Goal: Book appointment/travel/reservation

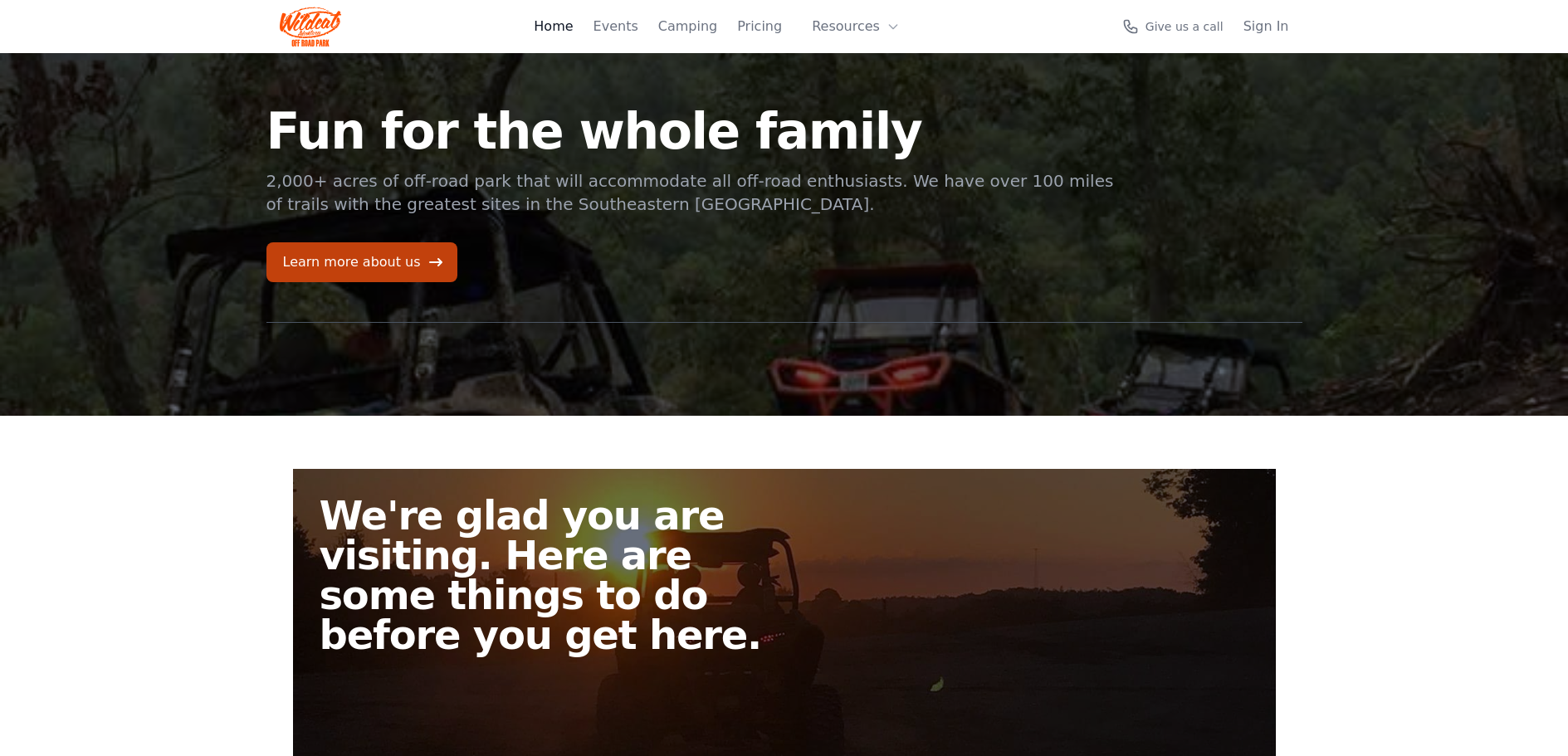
click at [534, 34] on link "Home" at bounding box center [553, 26] width 39 height 20
click at [594, 37] on link "Events" at bounding box center [616, 26] width 45 height 20
click at [671, 37] on link "Camping" at bounding box center [688, 26] width 59 height 20
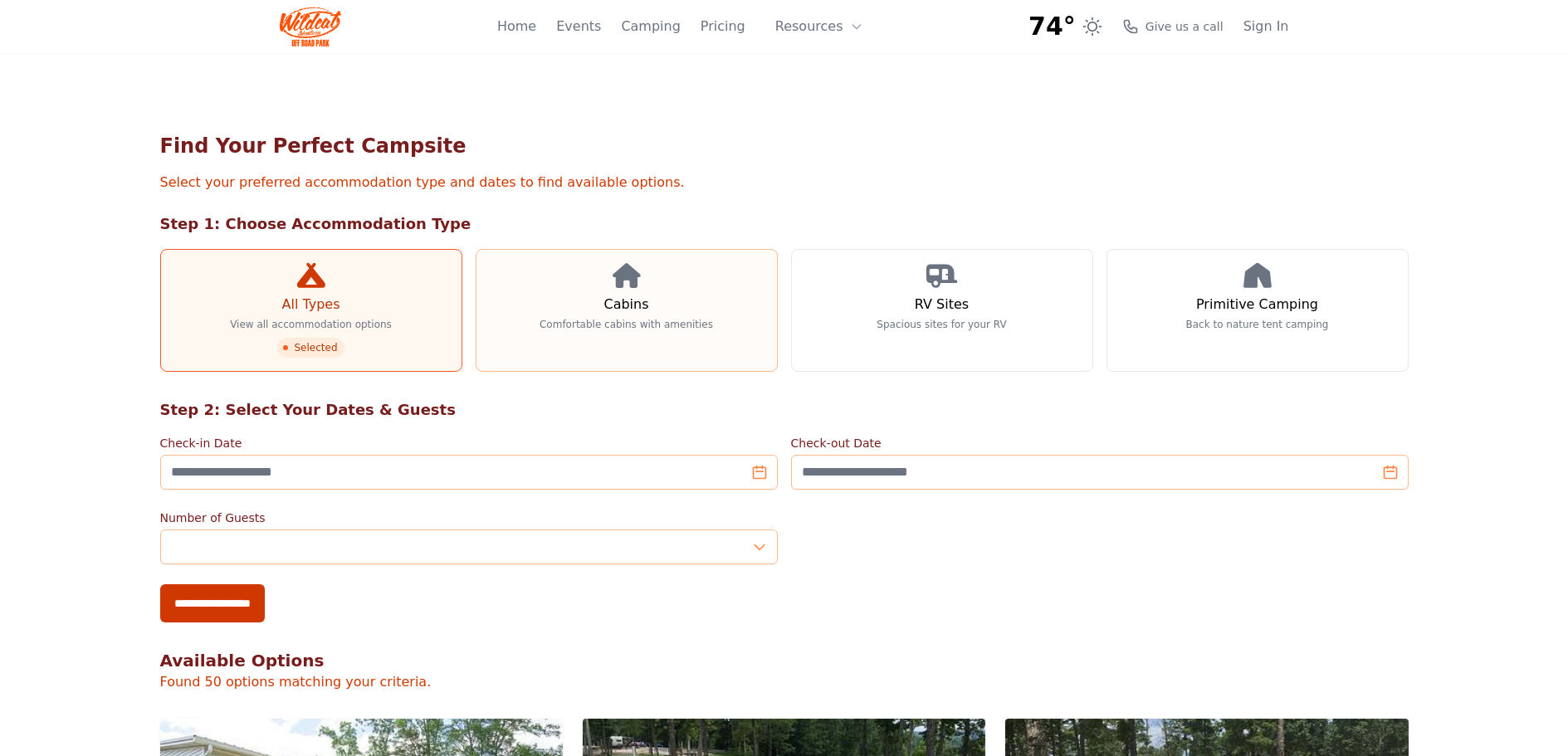
click at [615, 372] on link "Cabins Comfortable cabins with amenities" at bounding box center [627, 310] width 303 height 123
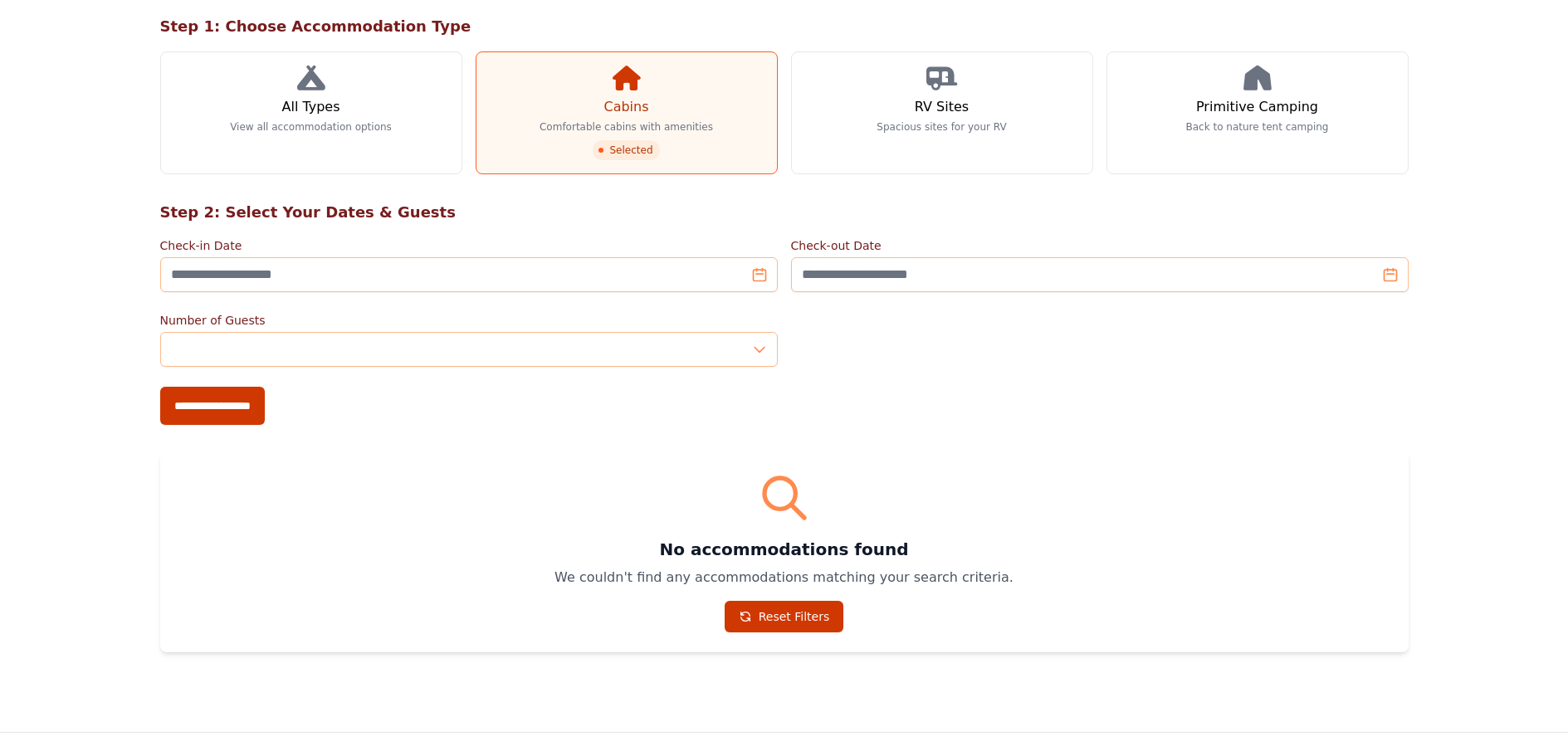
scroll to position [249, 0]
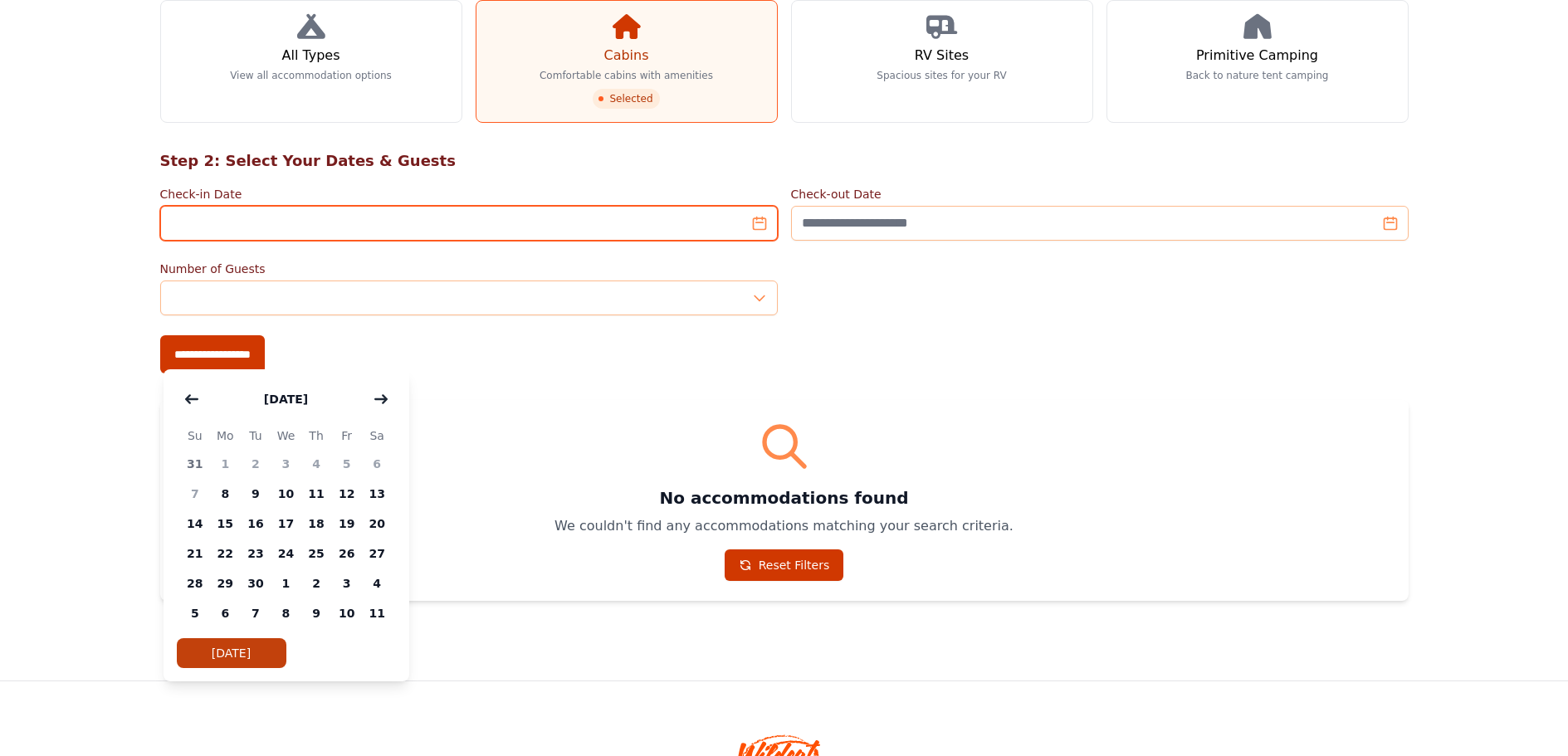
click at [754, 240] on input "Check-in Date" at bounding box center [469, 223] width 618 height 35
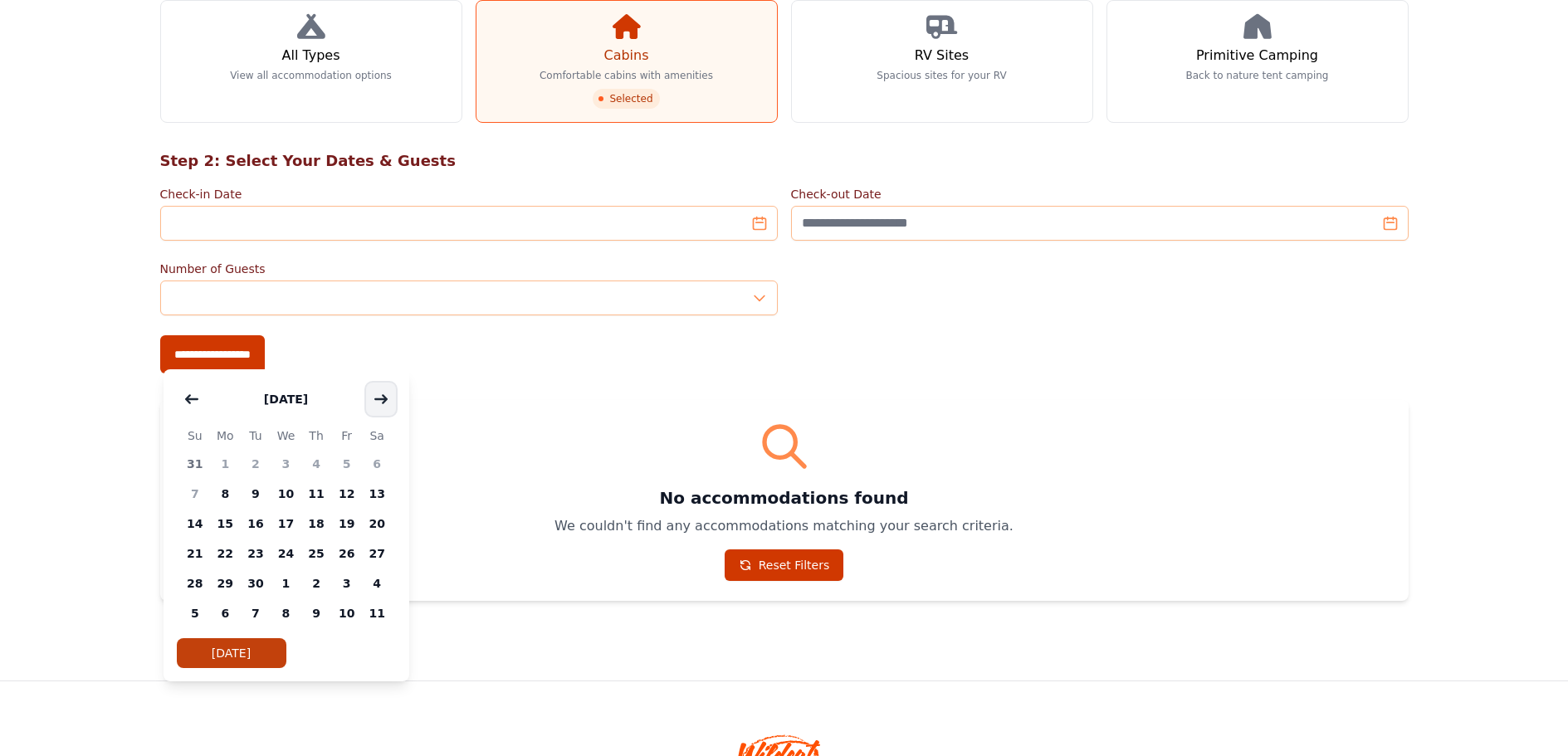
click at [387, 403] on icon "button" at bounding box center [382, 398] width 12 height 8
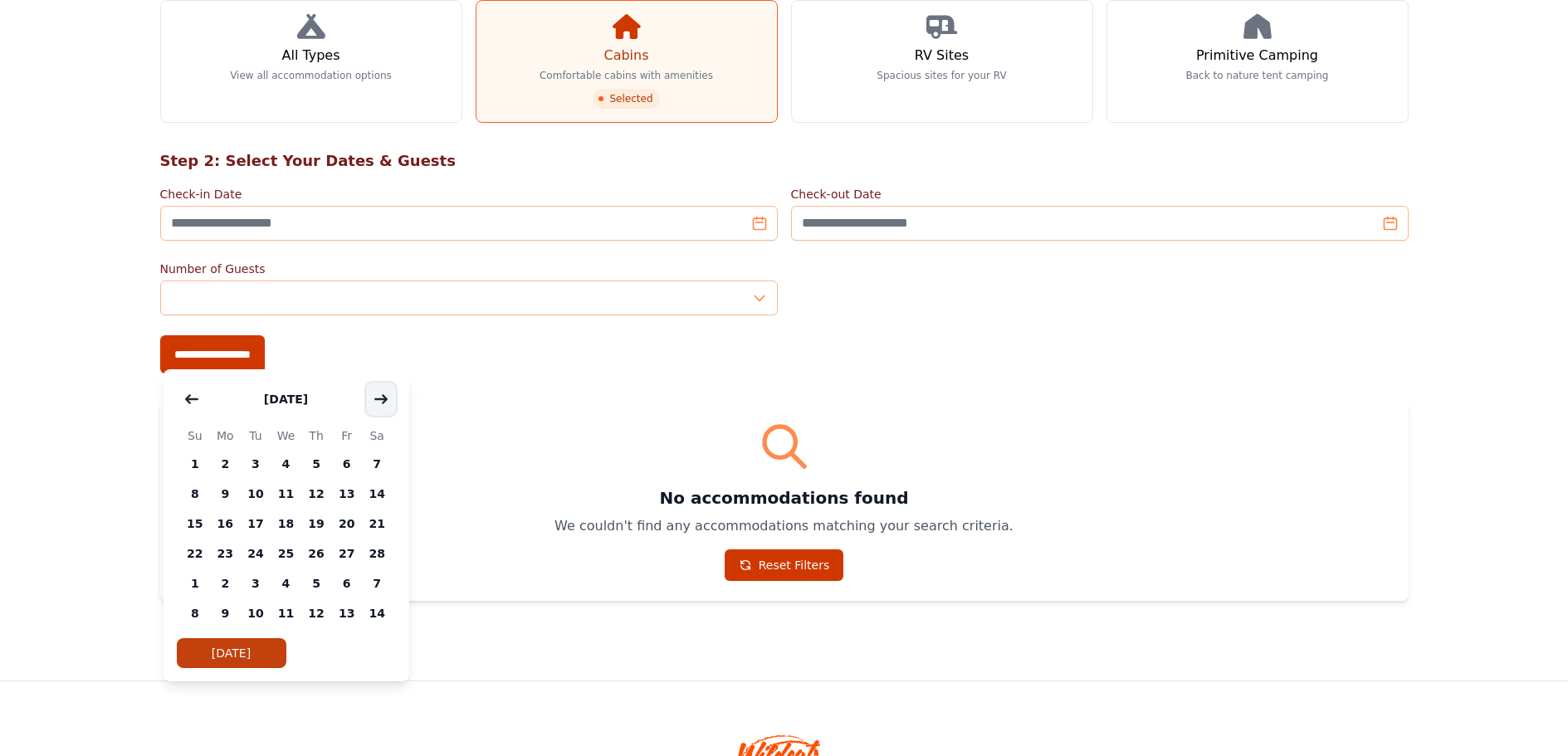
click at [387, 403] on icon "button" at bounding box center [382, 398] width 12 height 8
click at [271, 509] on span "9" at bounding box center [256, 494] width 31 height 30
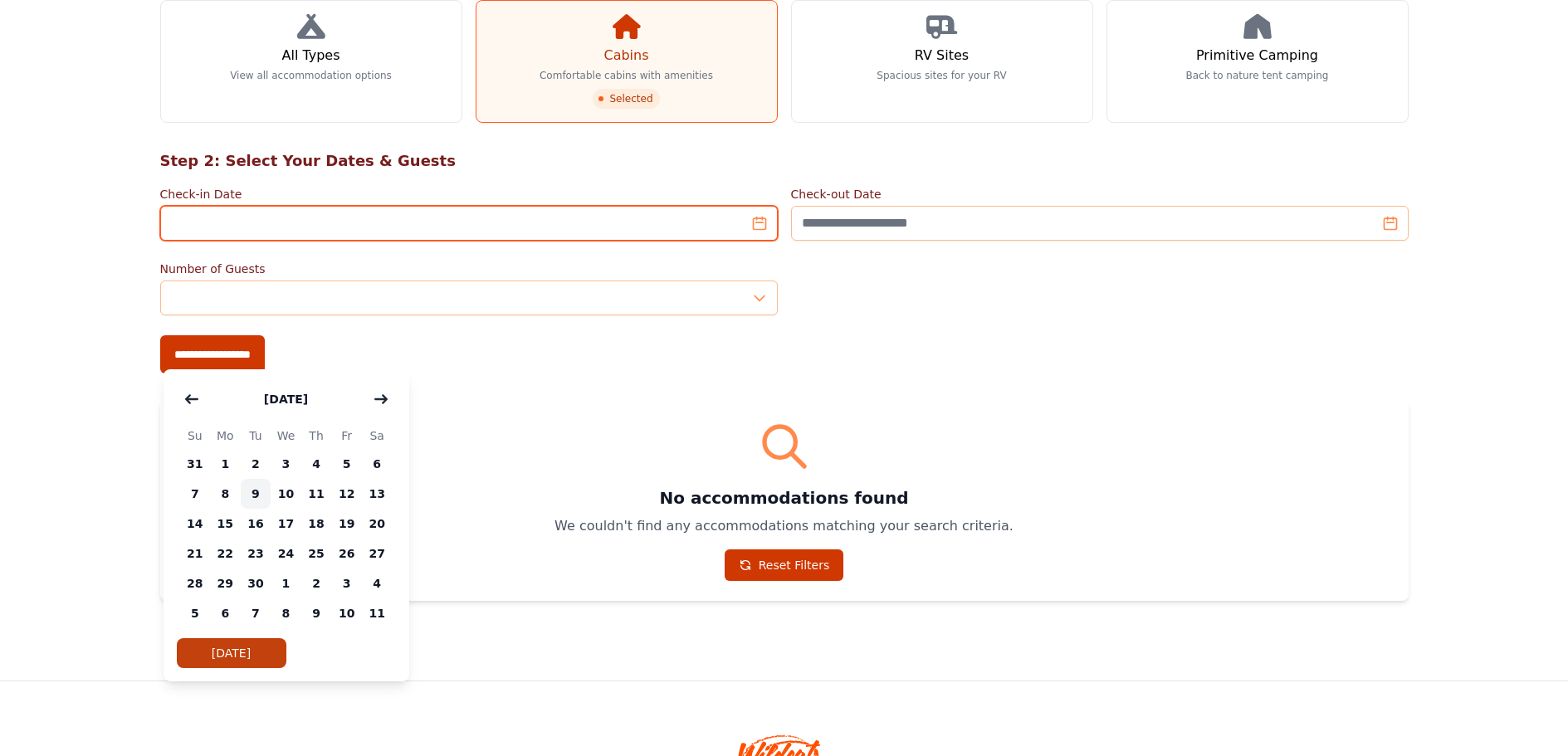
type input "**********"
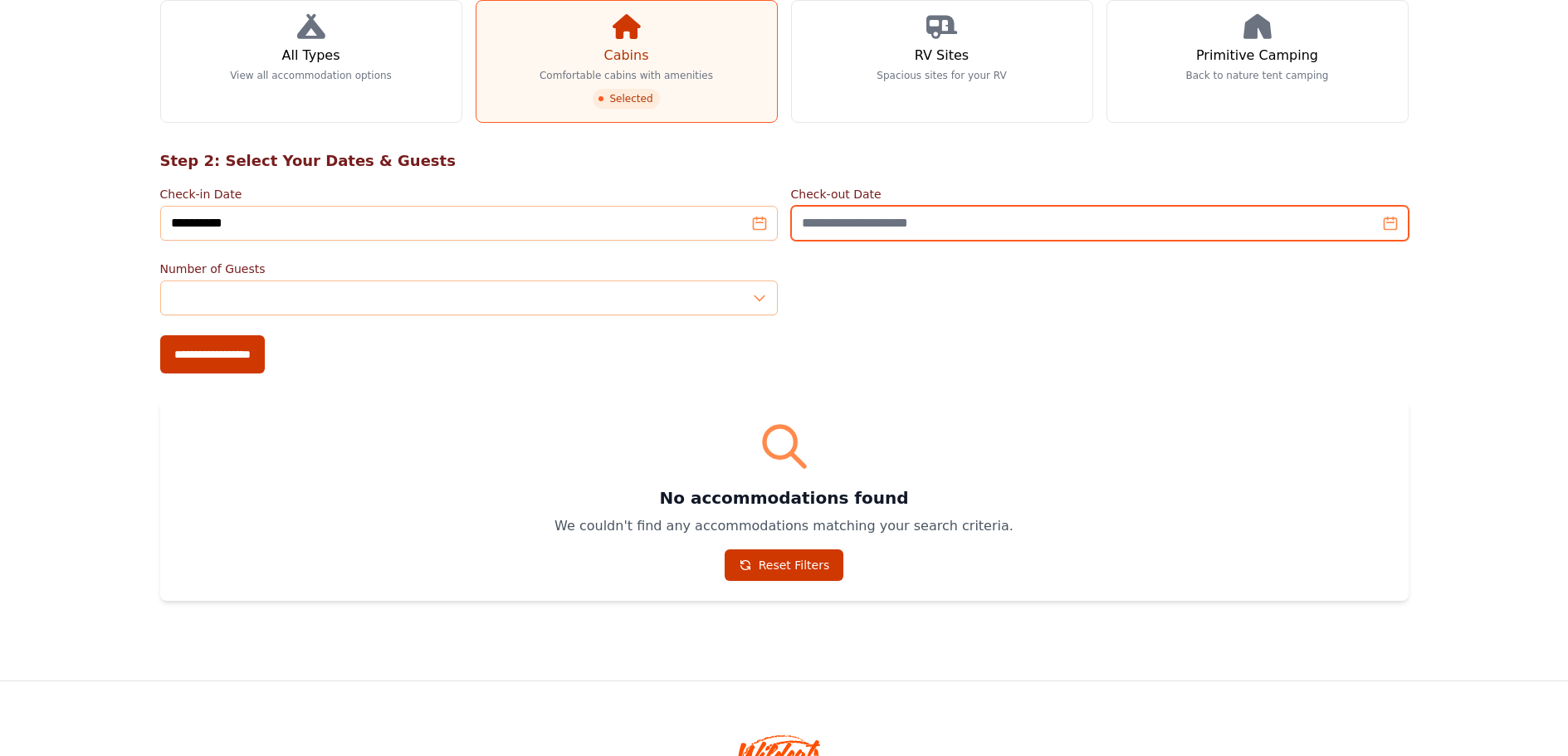
click at [1382, 240] on input "Check-out Date" at bounding box center [1100, 223] width 618 height 35
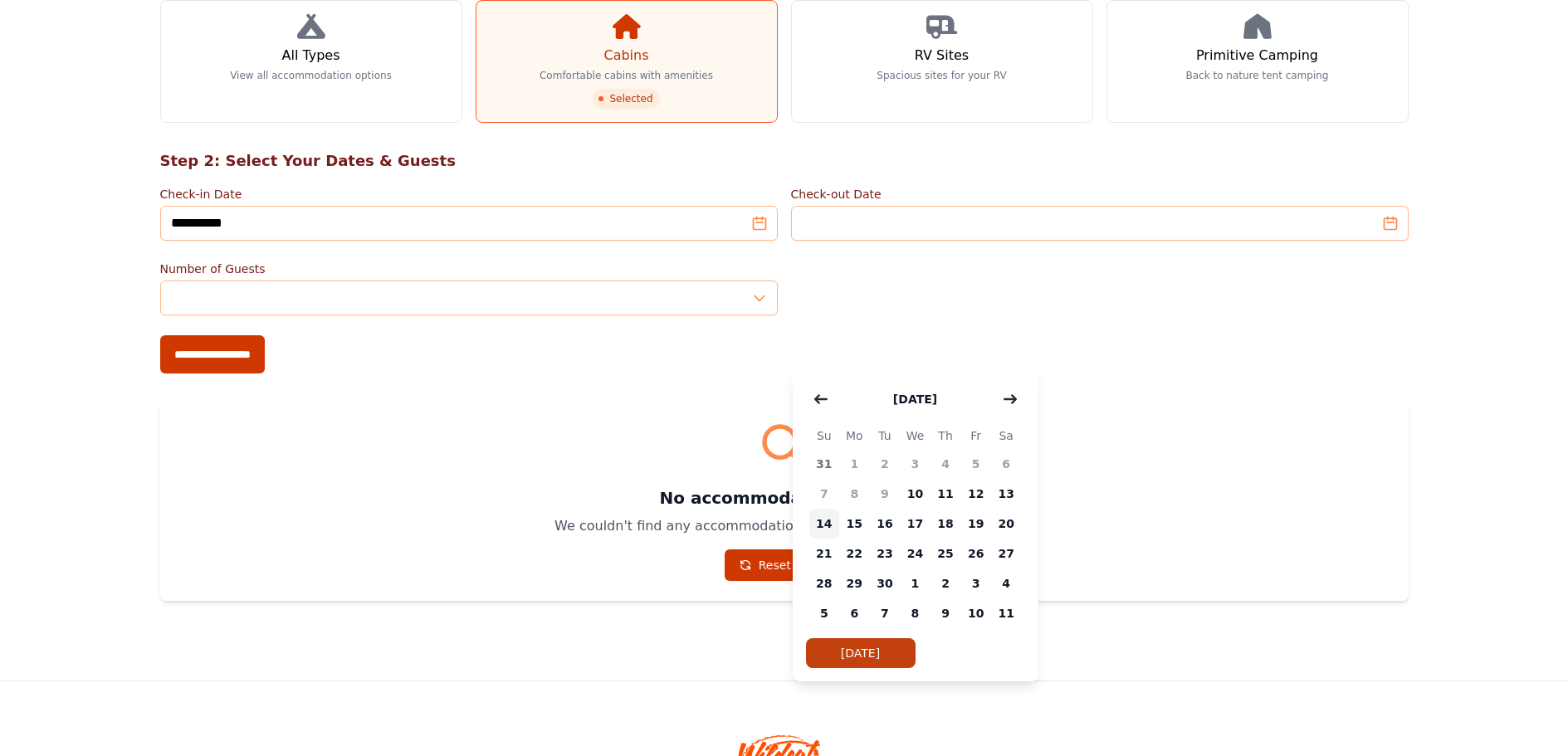
click at [832, 539] on span "14" at bounding box center [825, 523] width 31 height 30
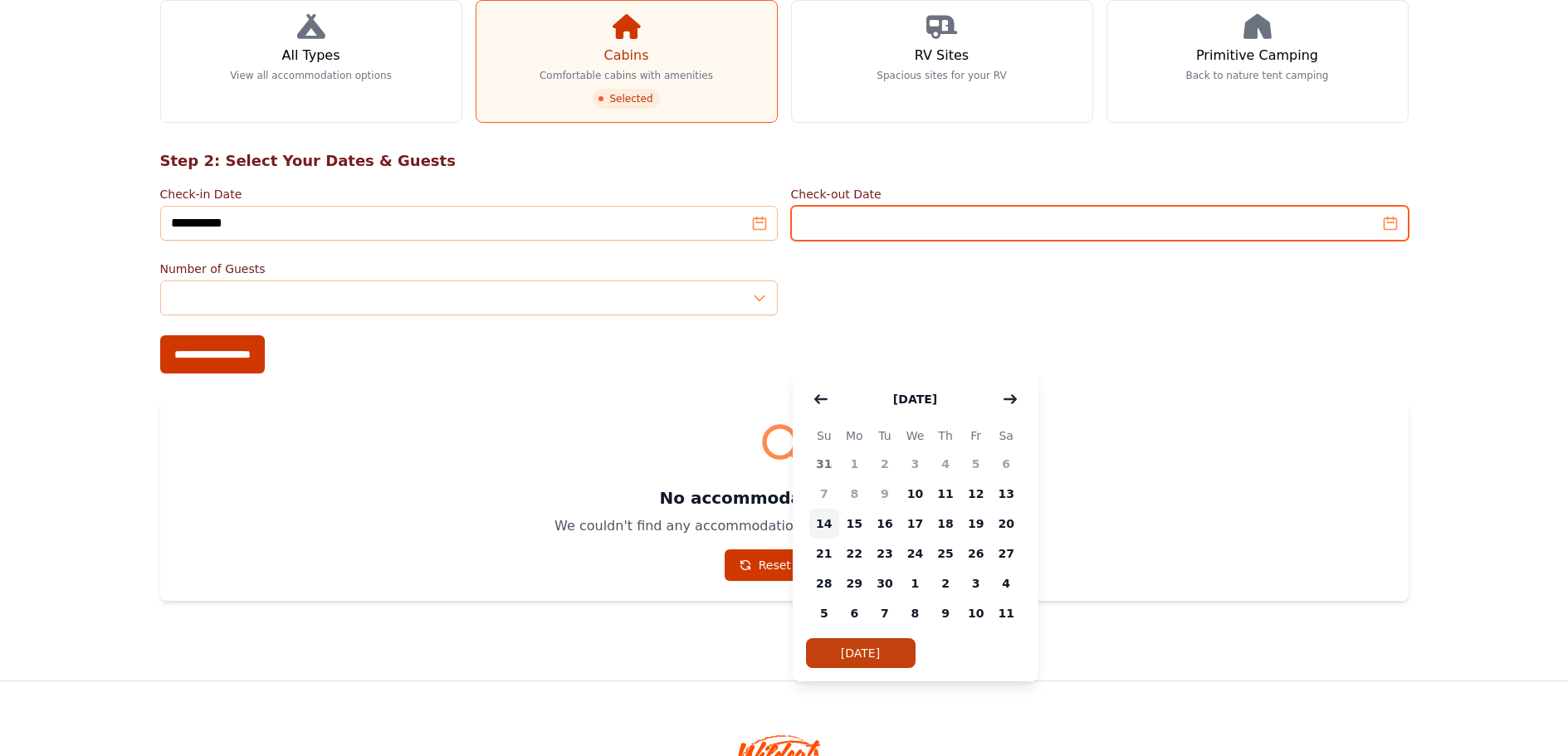
type input "**********"
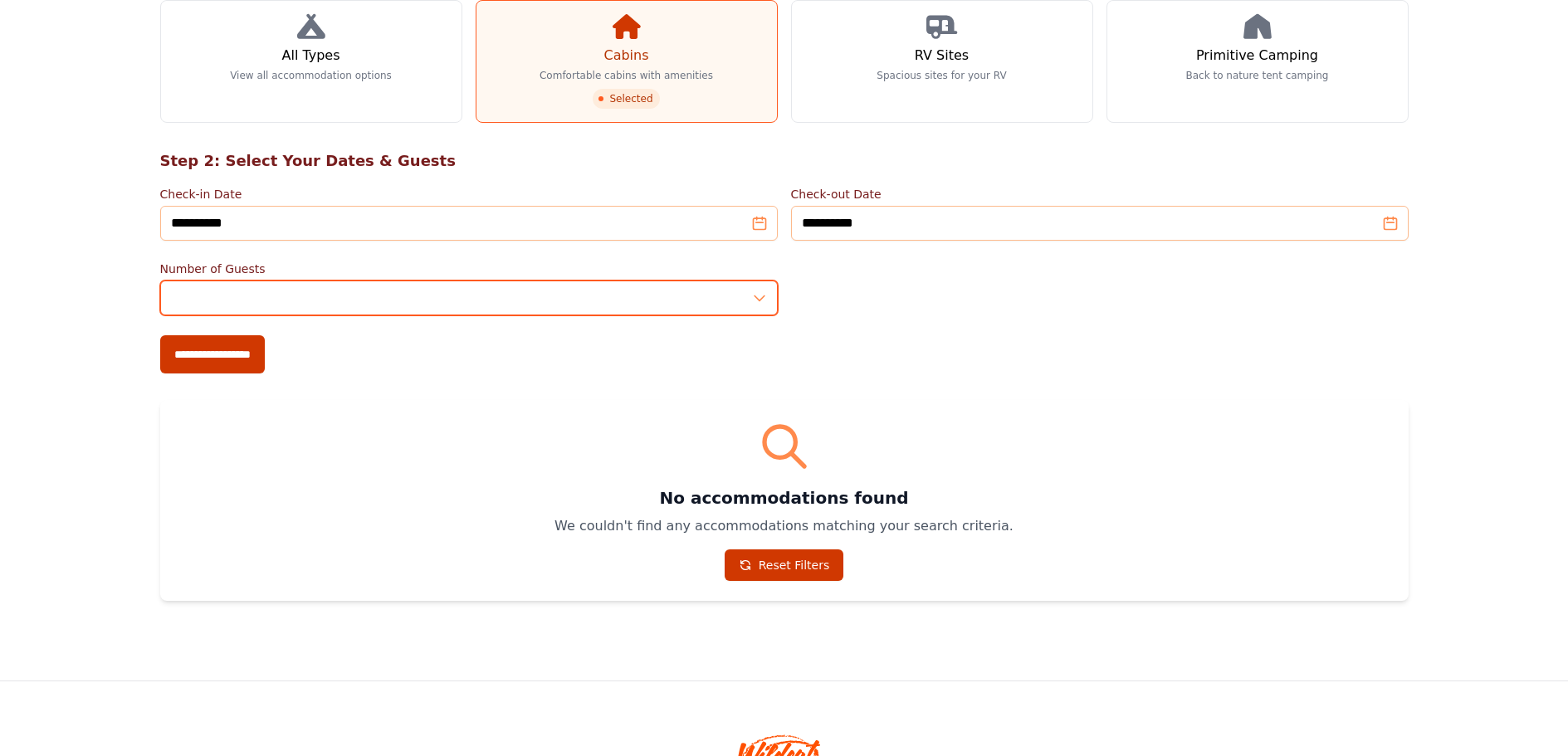
click at [760, 315] on input "*" at bounding box center [469, 297] width 618 height 35
click at [757, 315] on input "*" at bounding box center [469, 297] width 618 height 35
click at [754, 315] on input "*" at bounding box center [469, 297] width 618 height 35
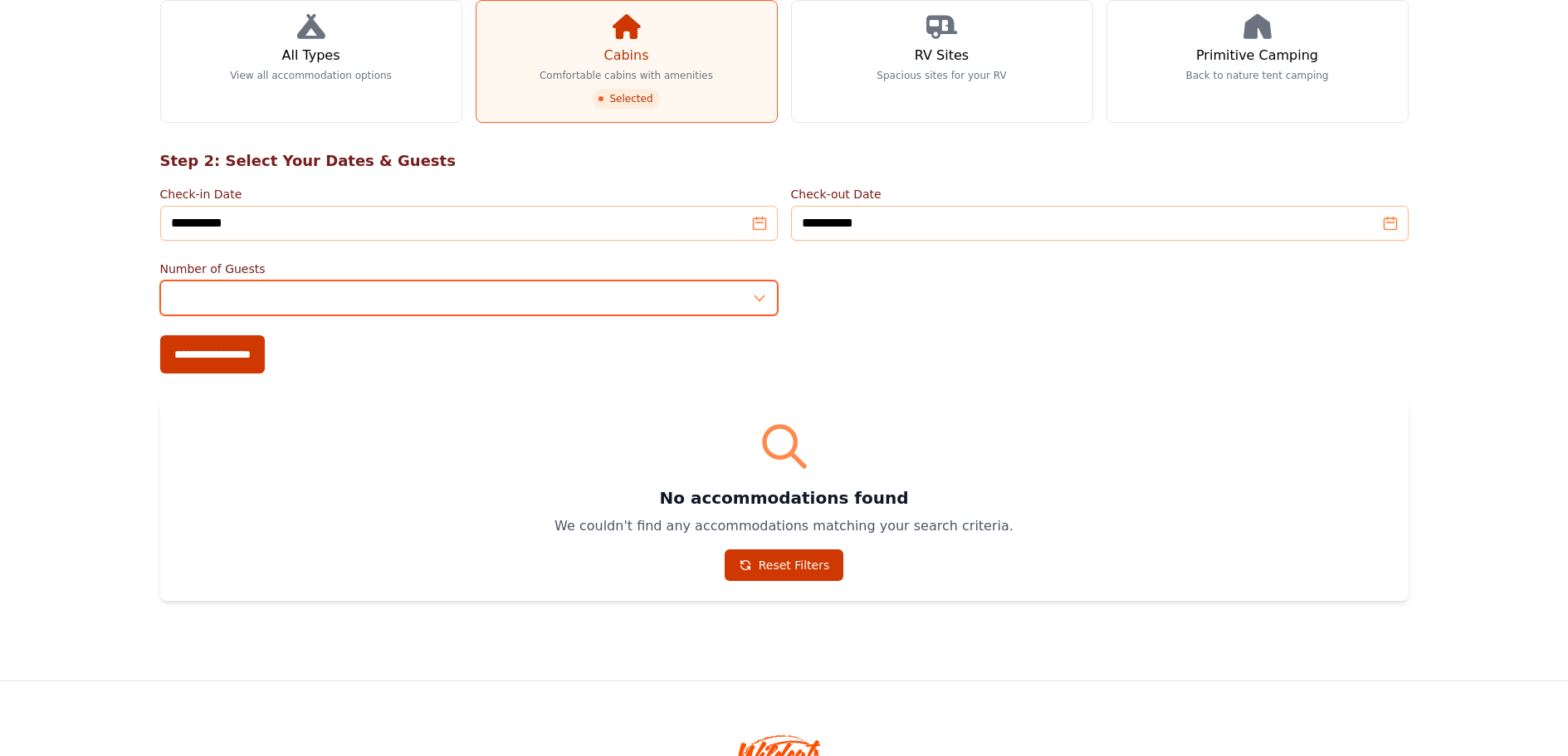
type input "*"
click at [754, 315] on input "*" at bounding box center [469, 297] width 618 height 35
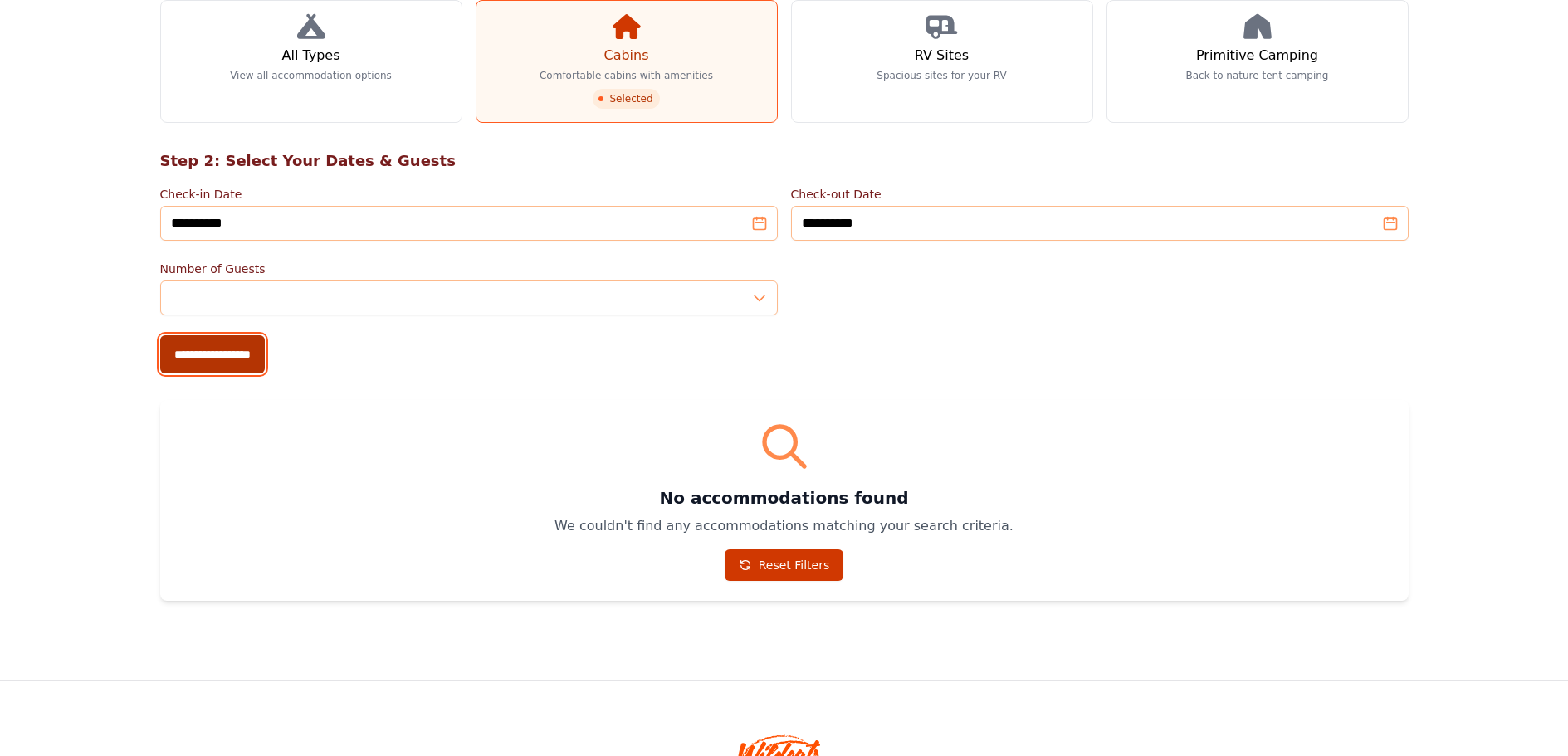
click at [244, 374] on input "**********" at bounding box center [212, 354] width 105 height 38
type input "**********"
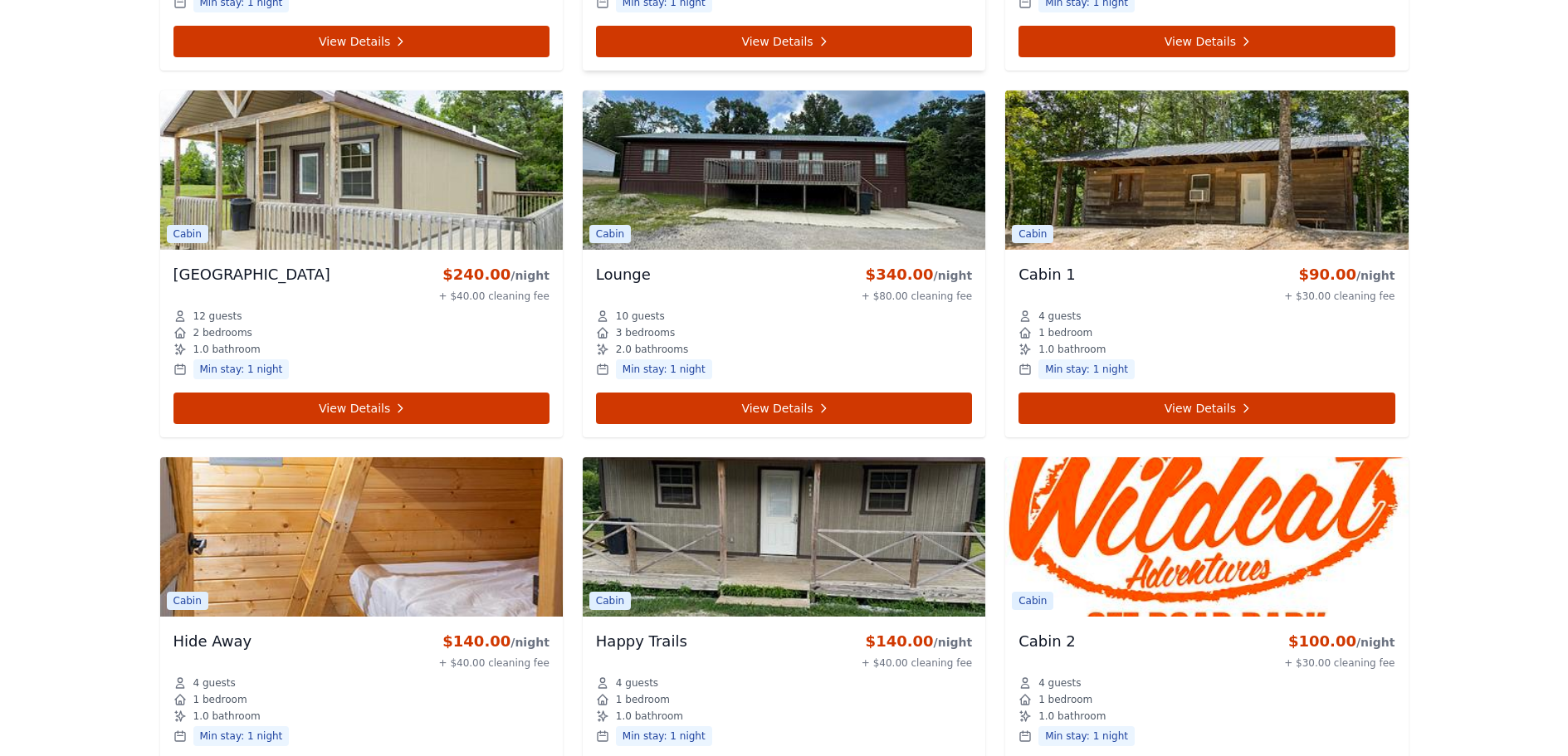
scroll to position [1079, 0]
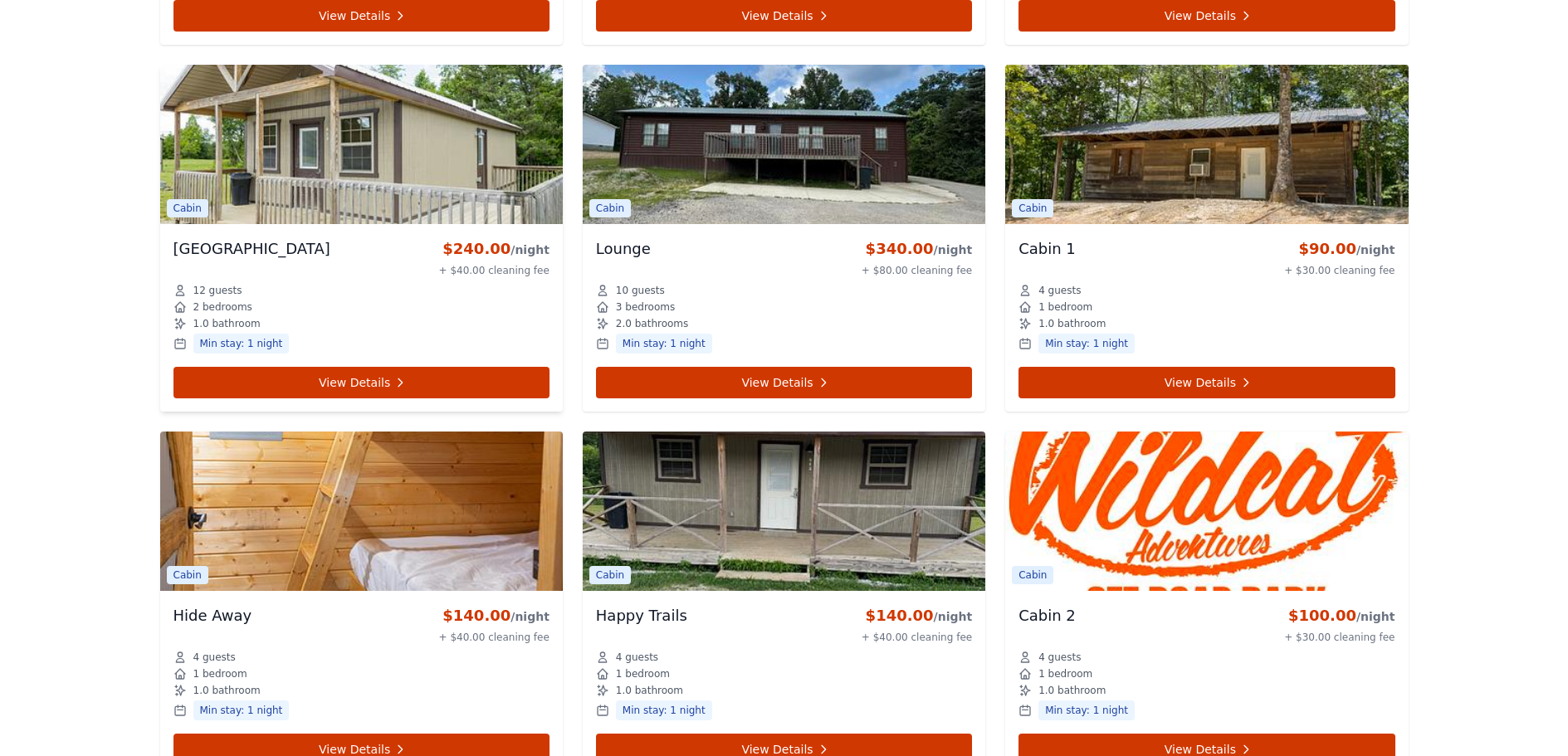
click at [325, 224] on img at bounding box center [362, 144] width 403 height 160
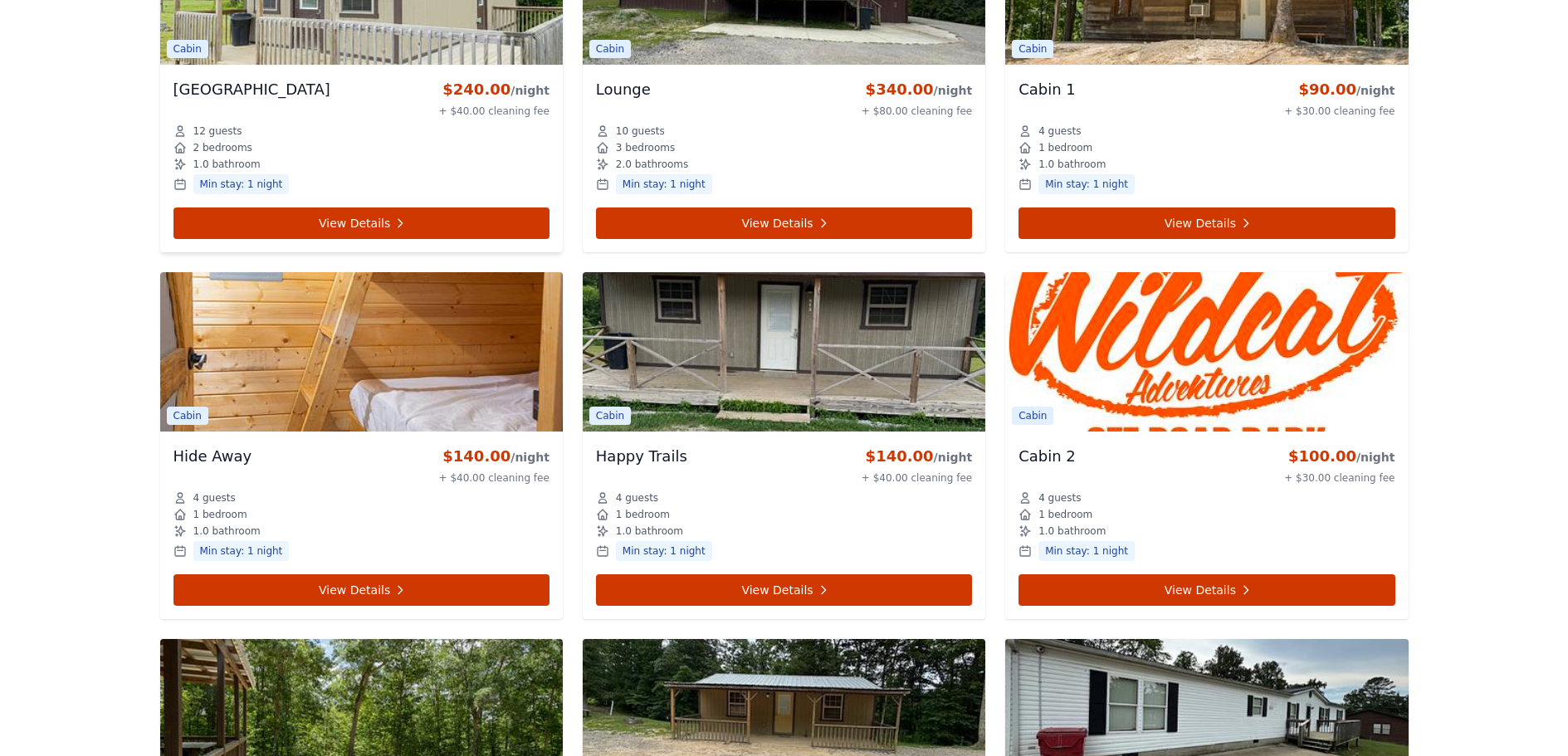
scroll to position [1244, 0]
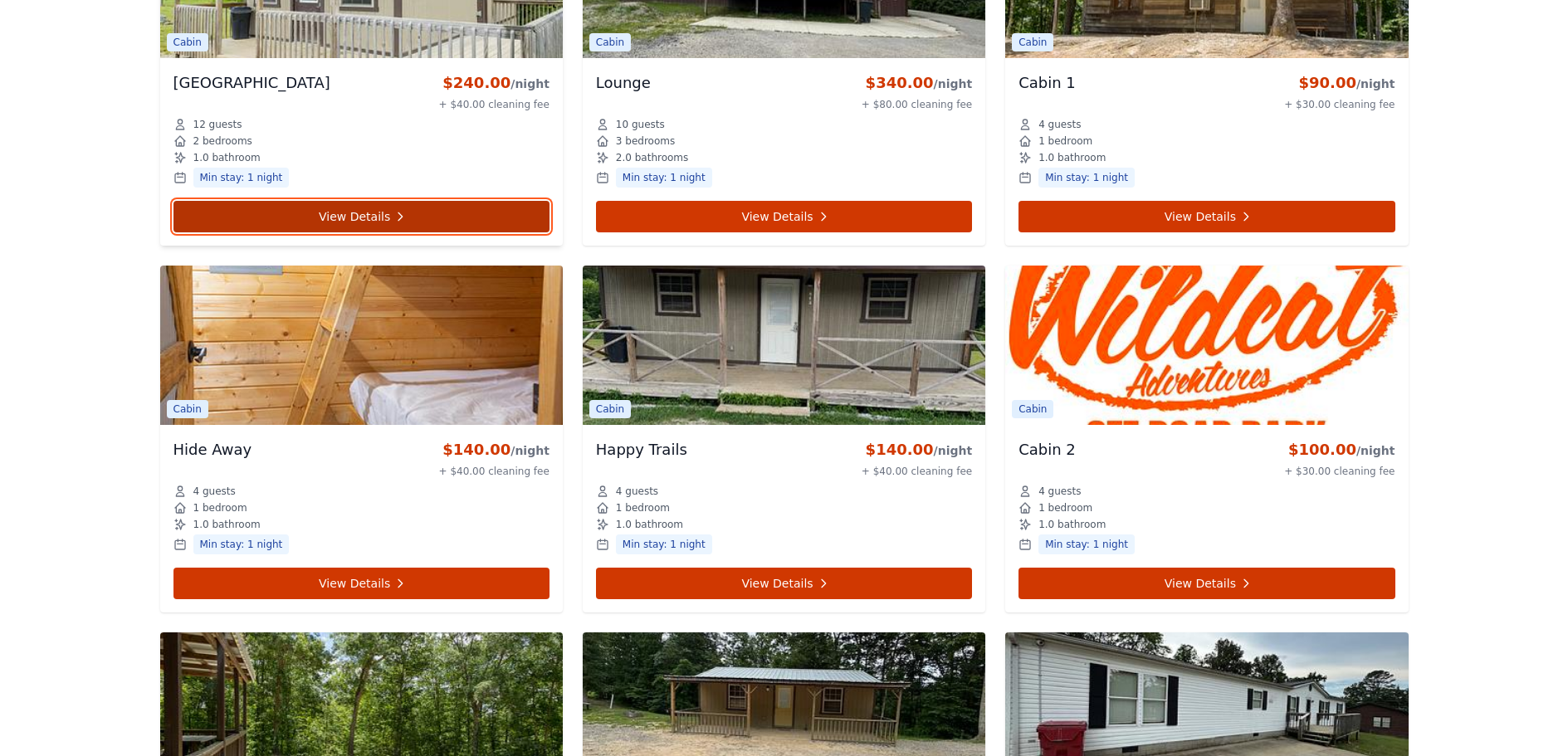
click at [325, 233] on link "View Details" at bounding box center [361, 216] width 376 height 31
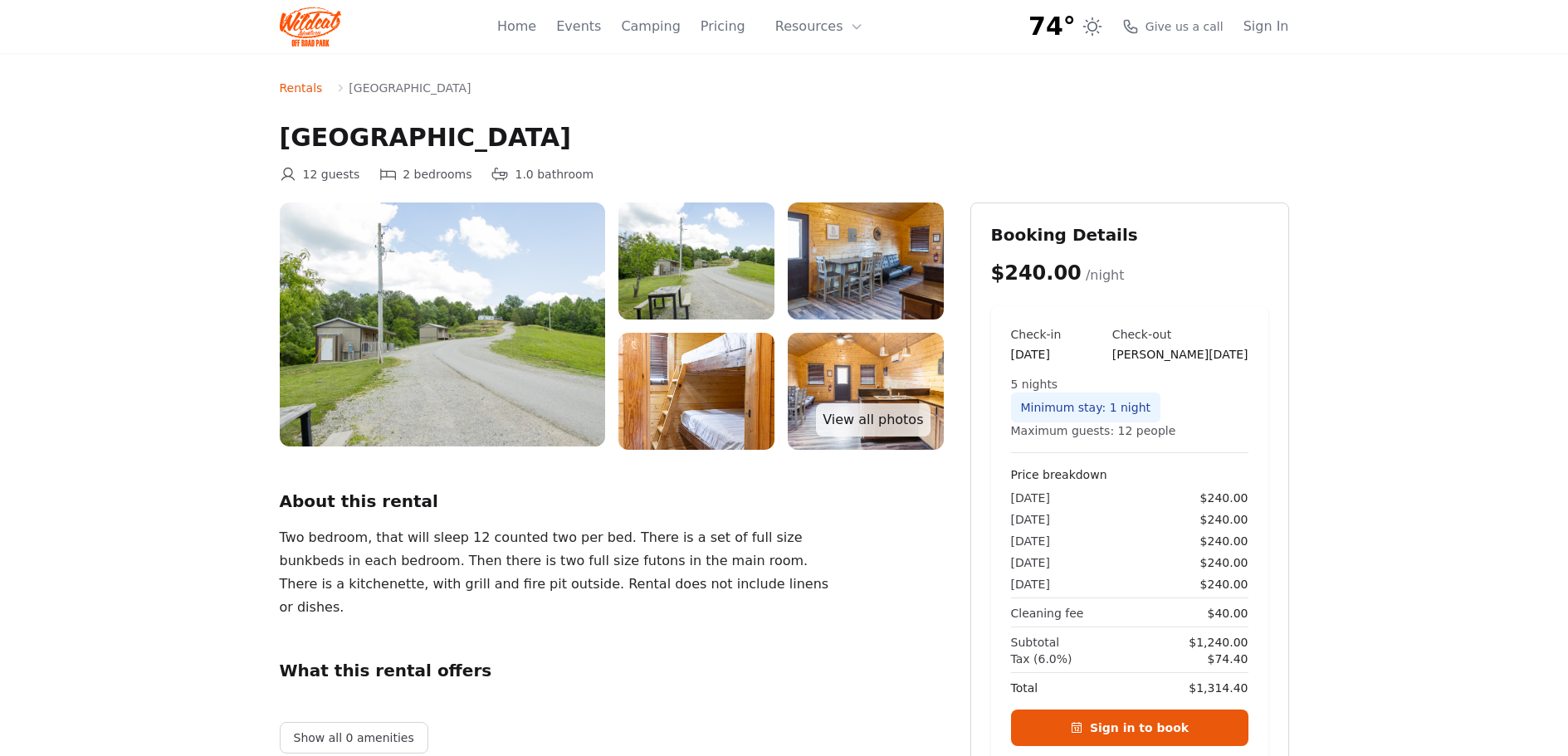
click at [667, 319] on img at bounding box center [697, 261] width 156 height 117
click at [847, 319] on img at bounding box center [866, 261] width 156 height 117
click at [707, 449] on img at bounding box center [697, 392] width 156 height 117
click at [886, 437] on link "View all photos" at bounding box center [873, 420] width 114 height 33
